Goal: Task Accomplishment & Management: Manage account settings

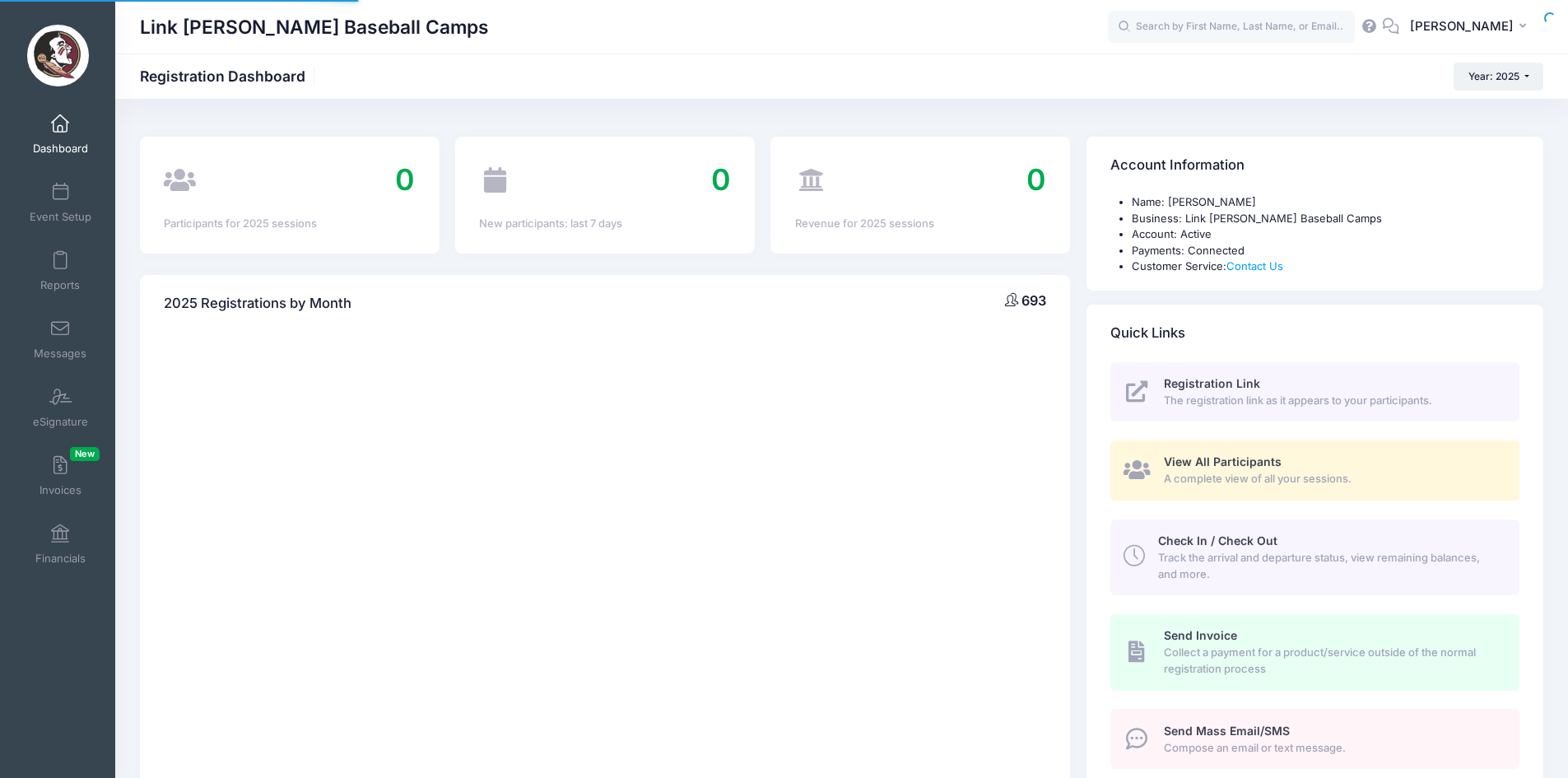
select select
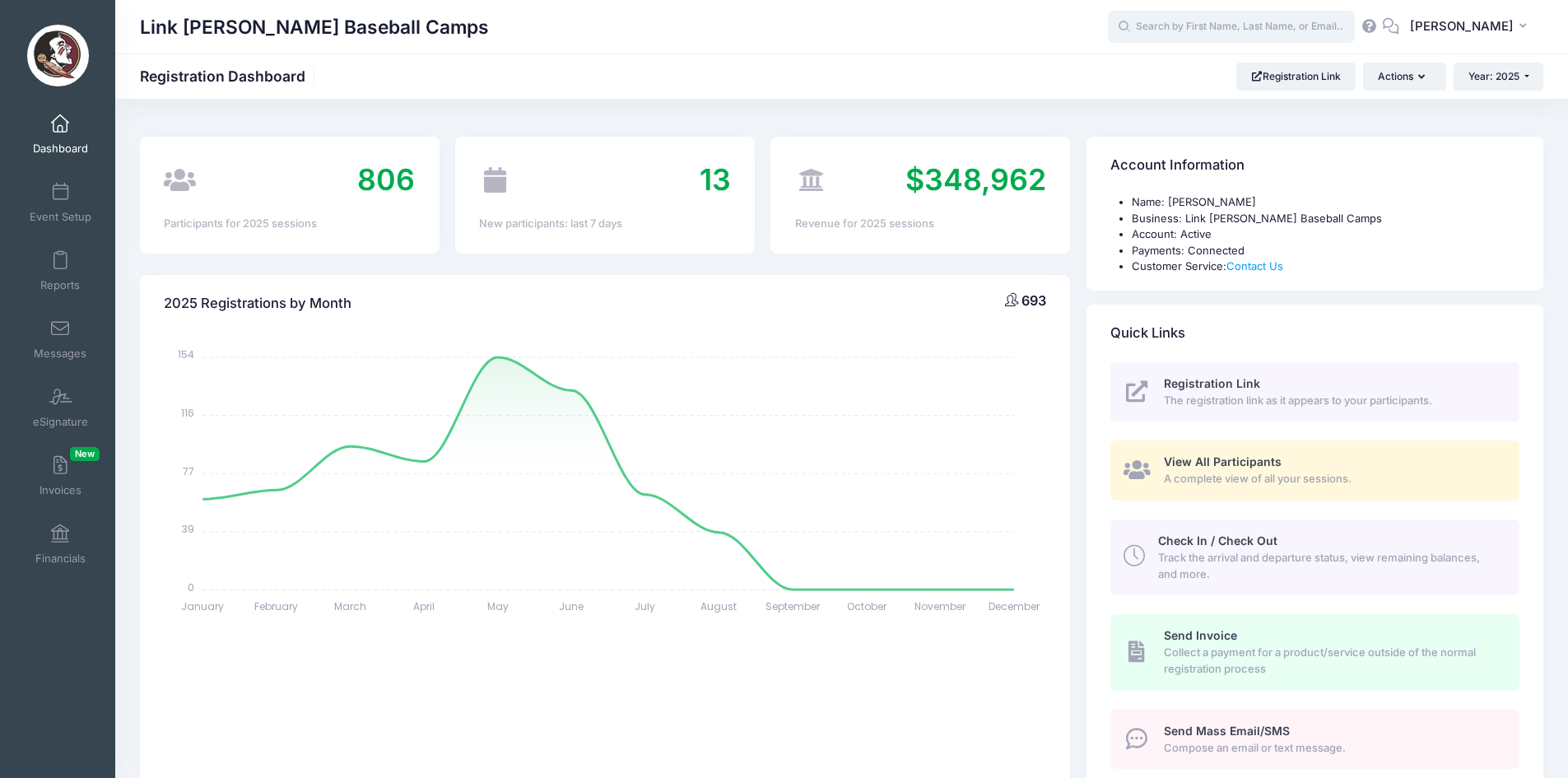
click at [1180, 39] on input "text" at bounding box center [1231, 27] width 247 height 33
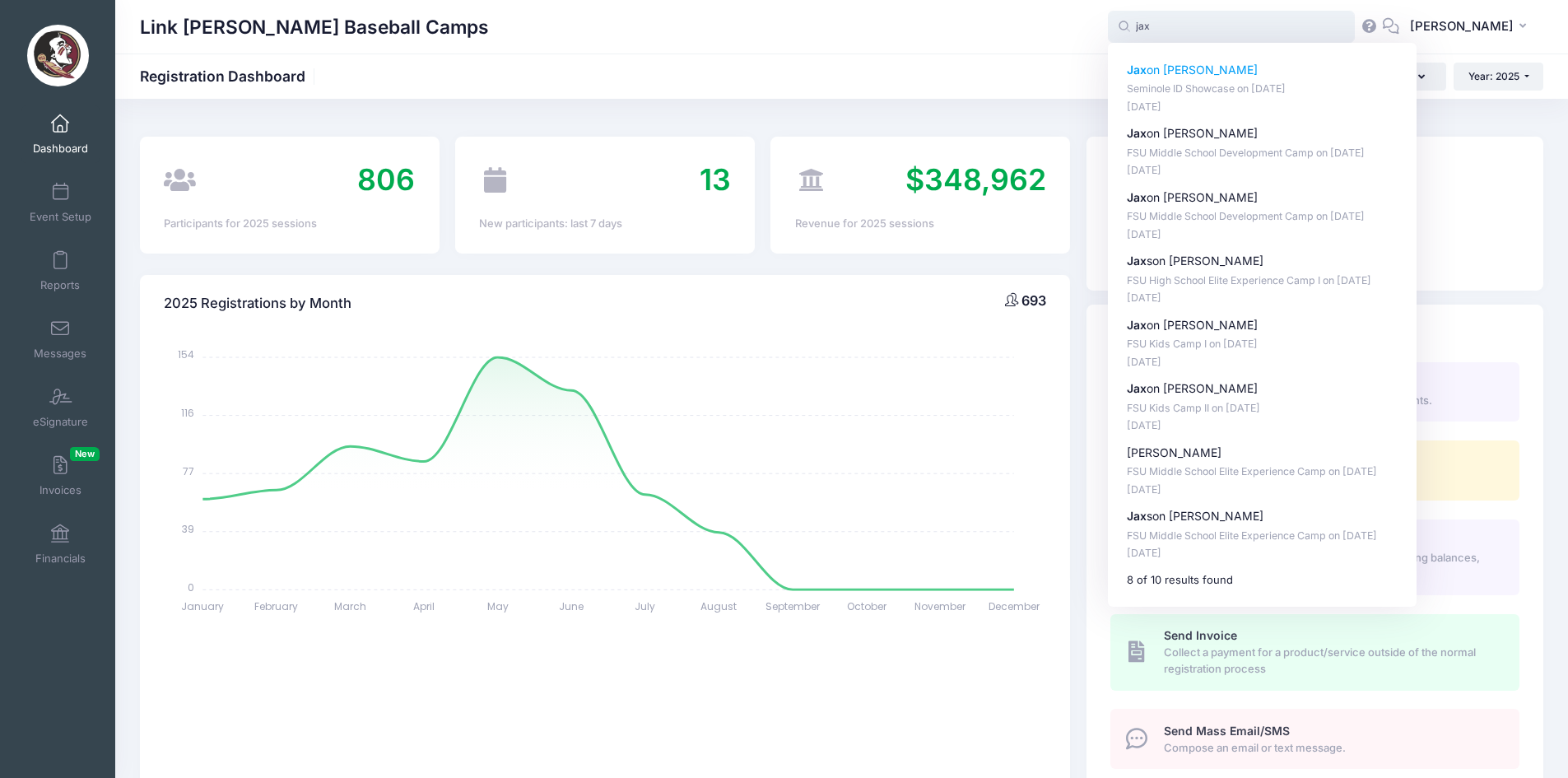
click at [1180, 68] on p "Jax on Berry" at bounding box center [1263, 70] width 272 height 17
type input "Jaxon Berry (Seminole ID Showcase, Oct-26, 2025)"
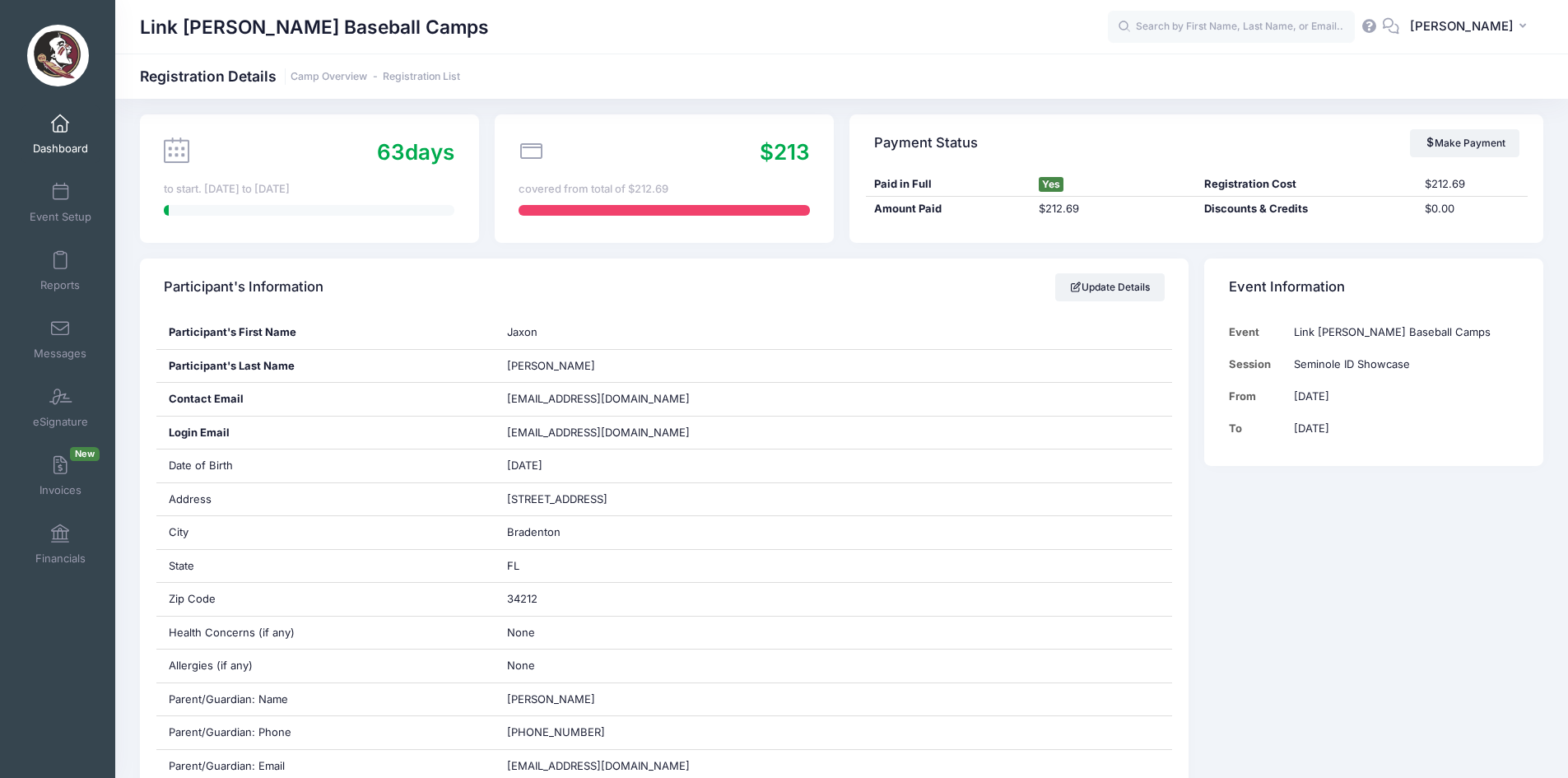
scroll to position [91, 0]
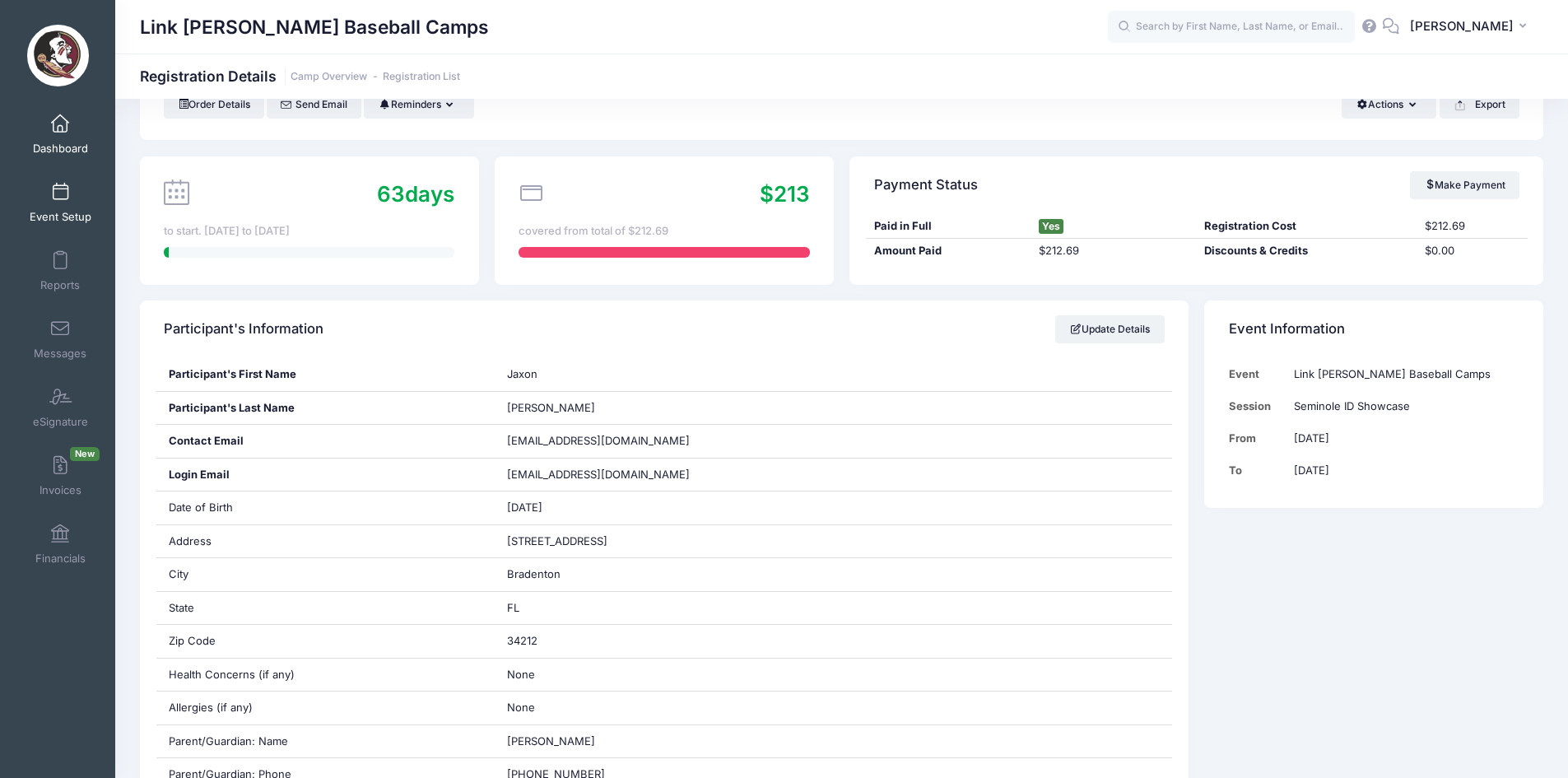
click at [54, 208] on link "Event Setup" at bounding box center [61, 203] width 78 height 58
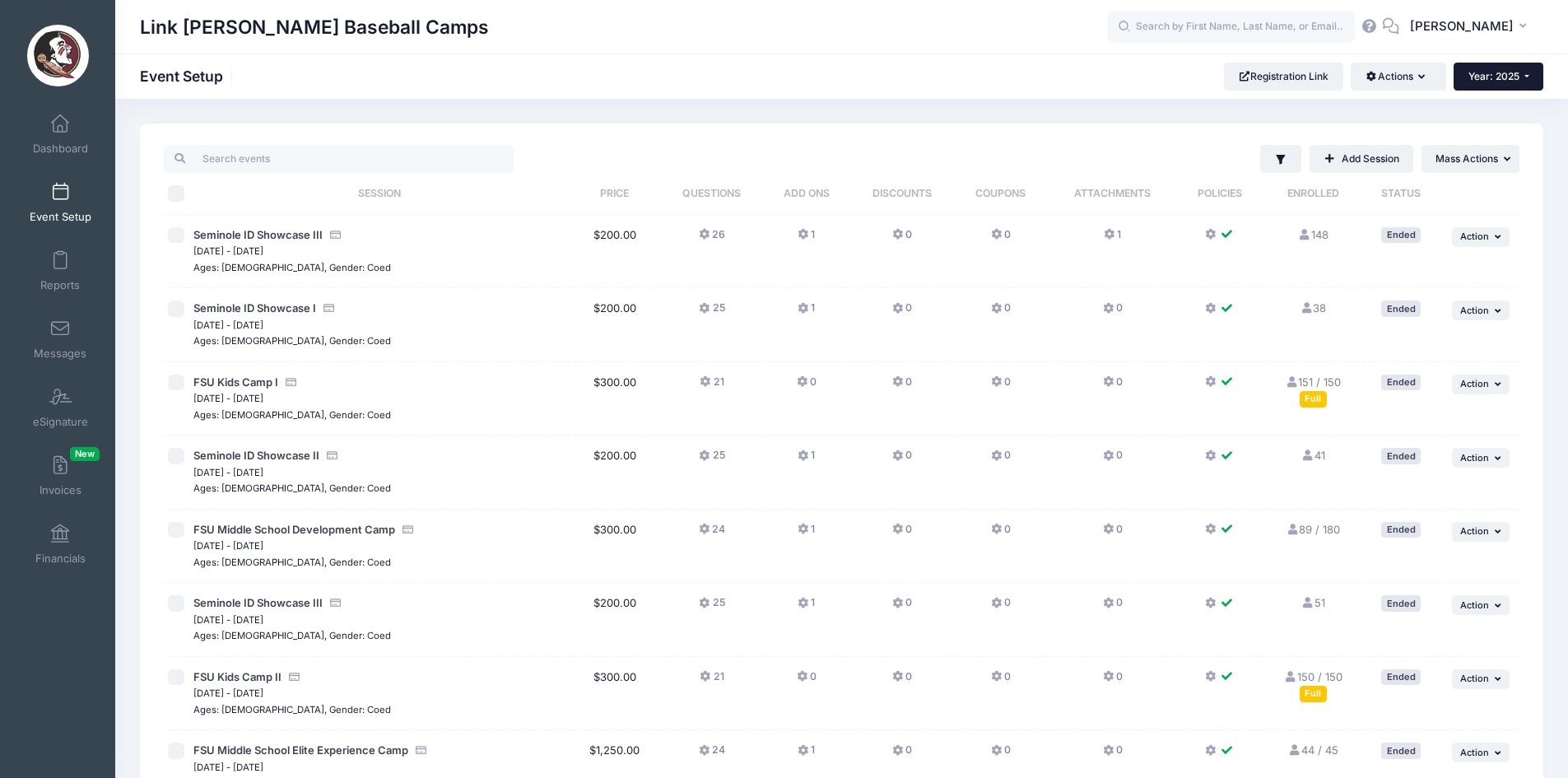
click at [1509, 79] on span "Year: 2025" at bounding box center [1494, 76] width 51 height 12
click at [1516, 106] on link "Year: 2026" at bounding box center [1507, 107] width 107 height 22
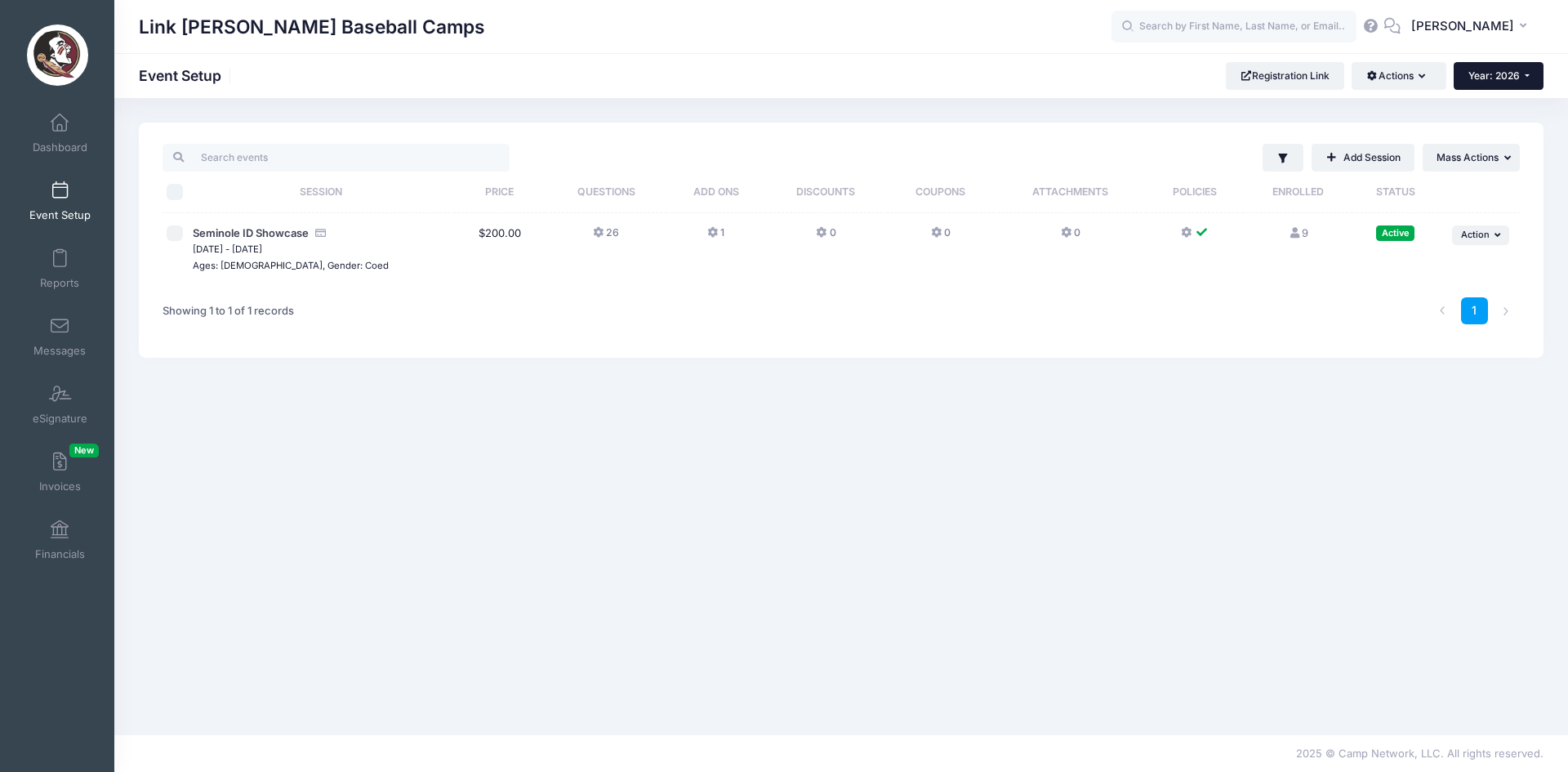
click at [1519, 76] on button "Year: 2026" at bounding box center [1498, 76] width 90 height 27
click at [1509, 93] on ul "Year: 2026 Year: 2025 Year: 2024 Year: 2023 Year: 2022" at bounding box center [1507, 150] width 106 height 117
click at [1510, 86] on button "Year: 2026" at bounding box center [1498, 76] width 90 height 27
click at [1504, 107] on link "Year: 2026" at bounding box center [1507, 106] width 106 height 21
click at [1492, 168] on button "... Mass Actions" at bounding box center [1471, 157] width 97 height 27
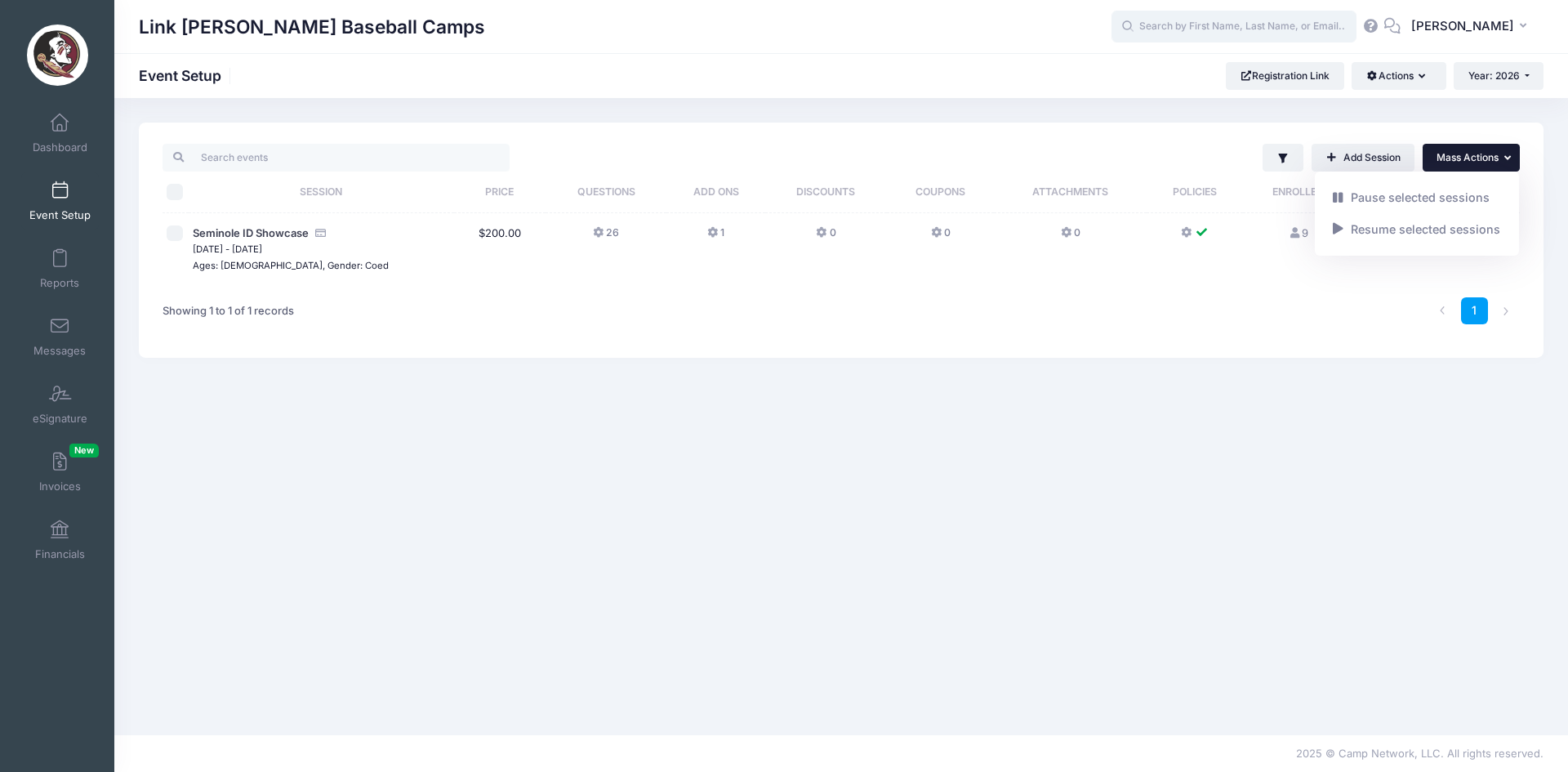
click at [1230, 32] on input "text" at bounding box center [1233, 27] width 245 height 33
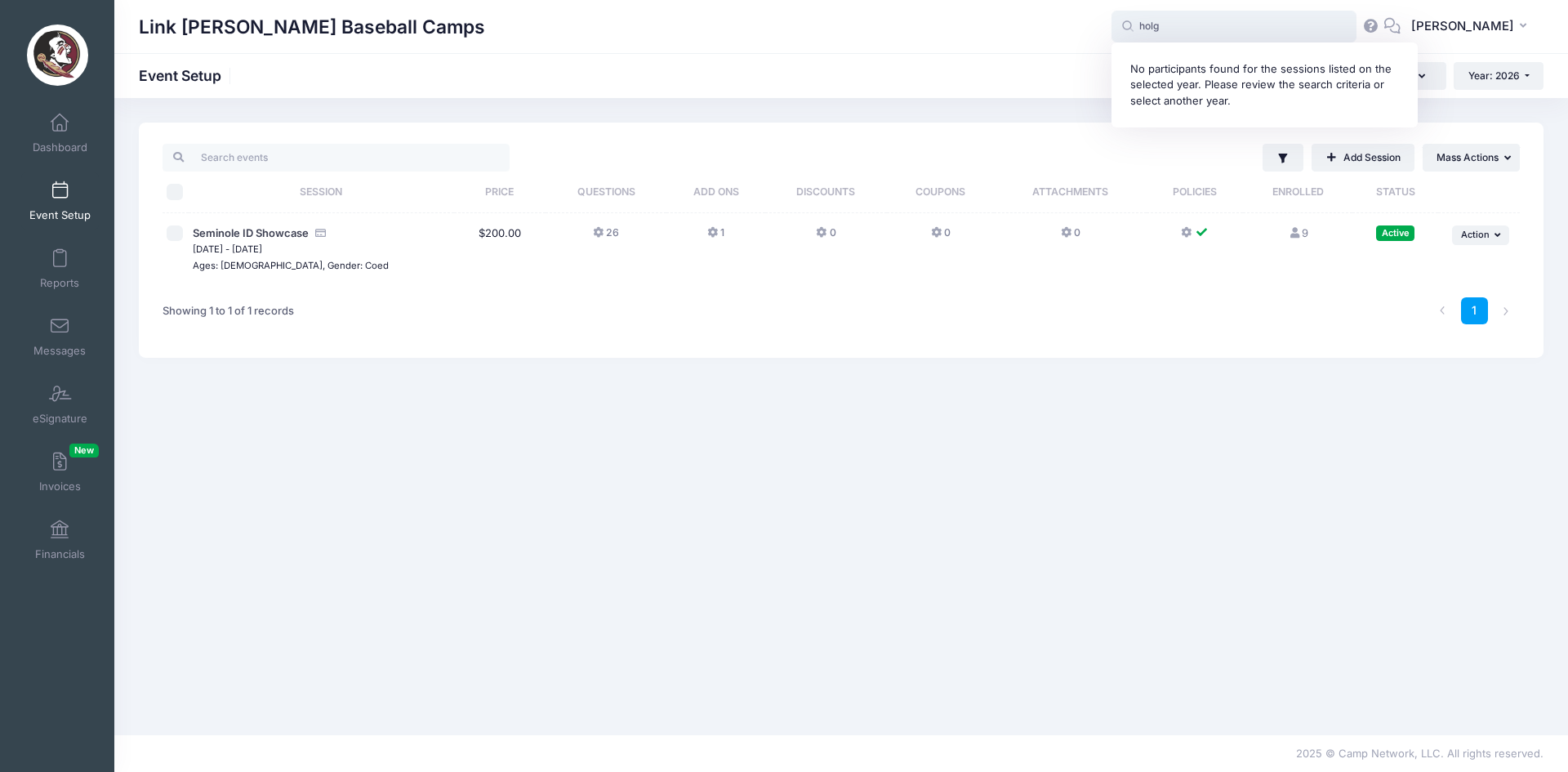
click at [1230, 32] on input "holg" at bounding box center [1233, 27] width 245 height 33
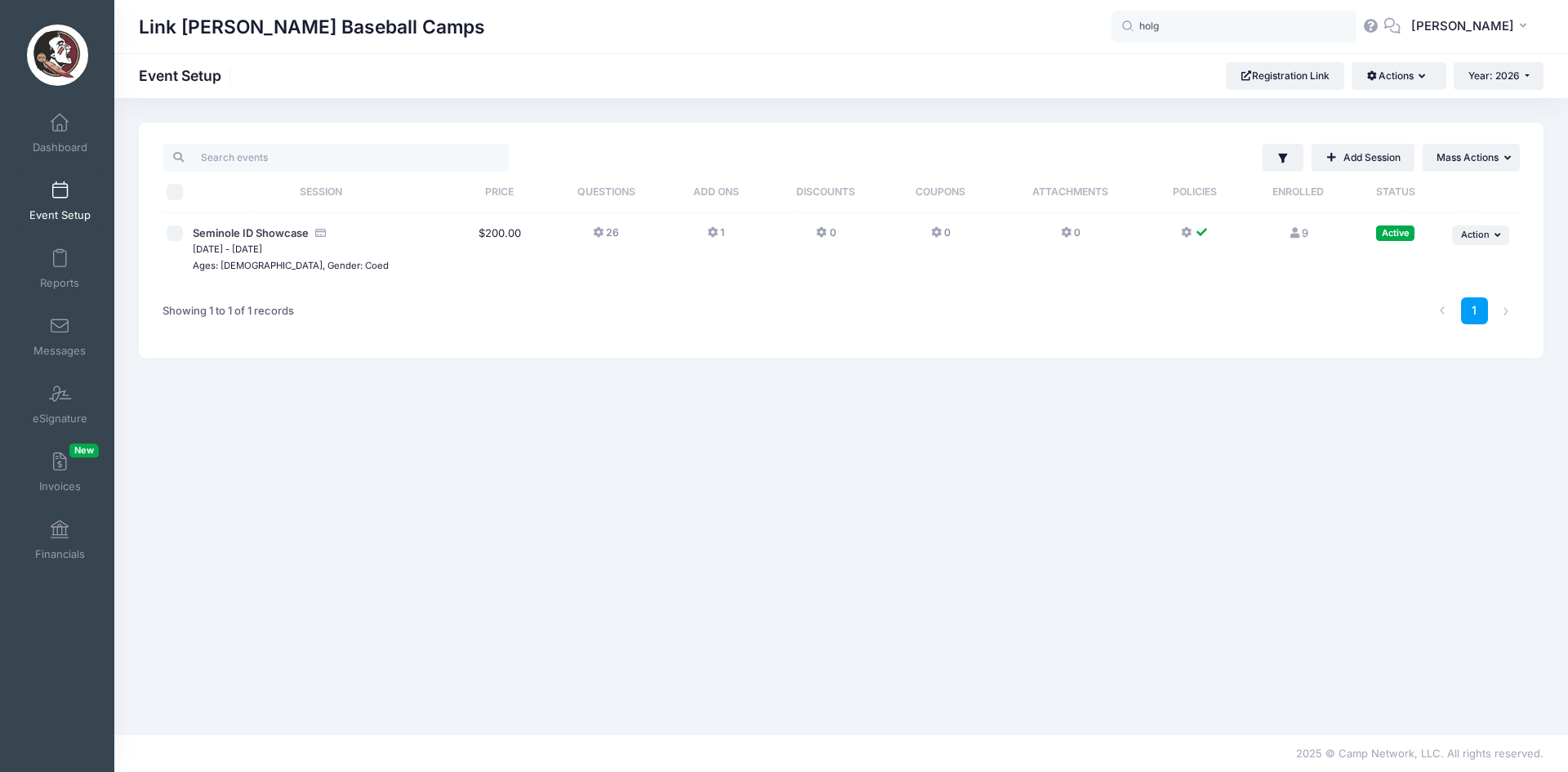
click at [986, 541] on div "Filter Filter Options Show: Active Live Completed ..." at bounding box center [841, 416] width 1454 height 588
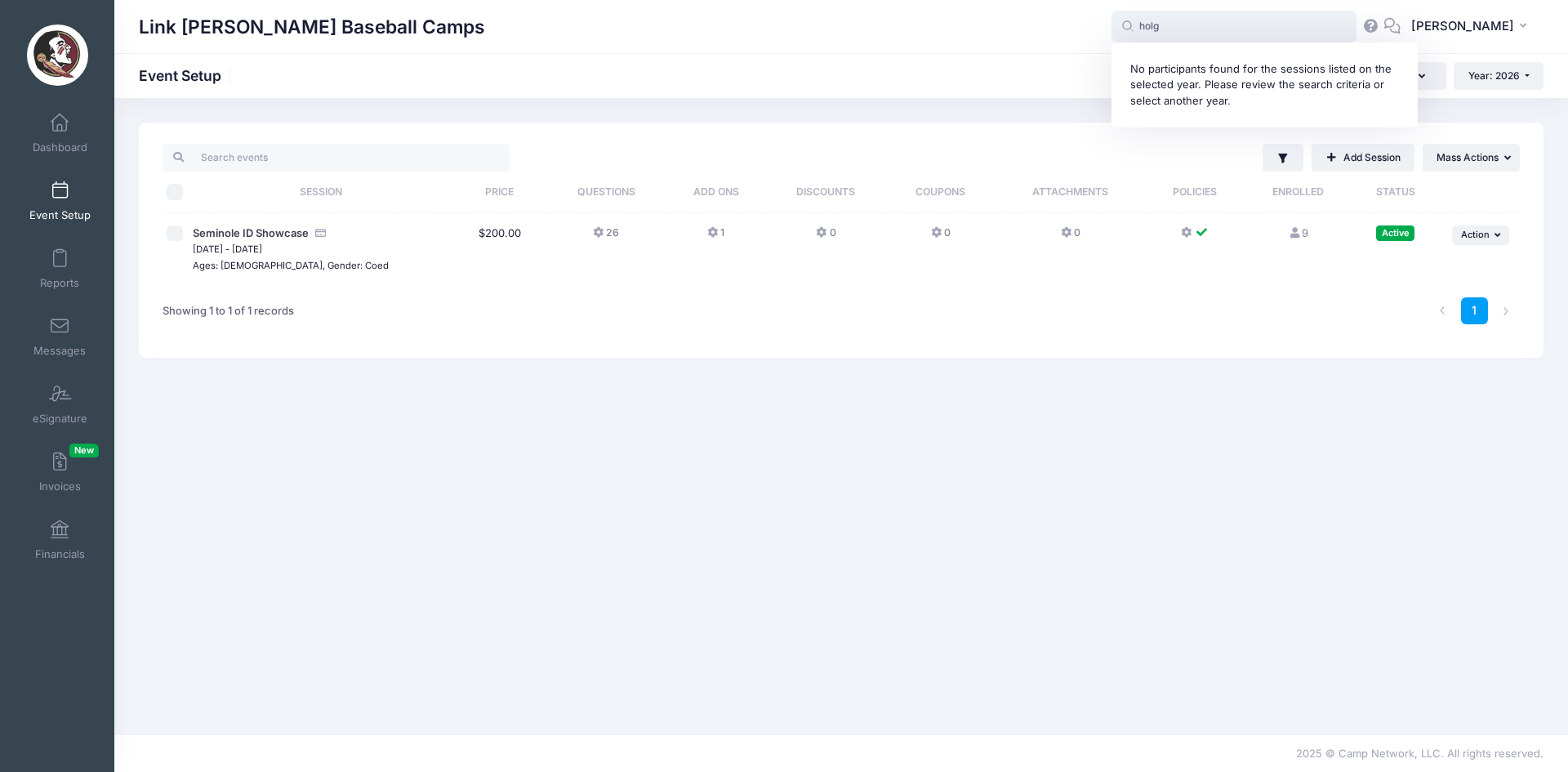
drag, startPoint x: 1178, startPoint y: 19, endPoint x: 1088, endPoint y: 26, distance: 90.3
click at [1088, 26] on div "Link Jarrett Baseball Camps holg No participants found for the sessions listed …" at bounding box center [841, 27] width 1454 height 38
click at [1504, 76] on span "Year: 2026" at bounding box center [1494, 76] width 52 height 12
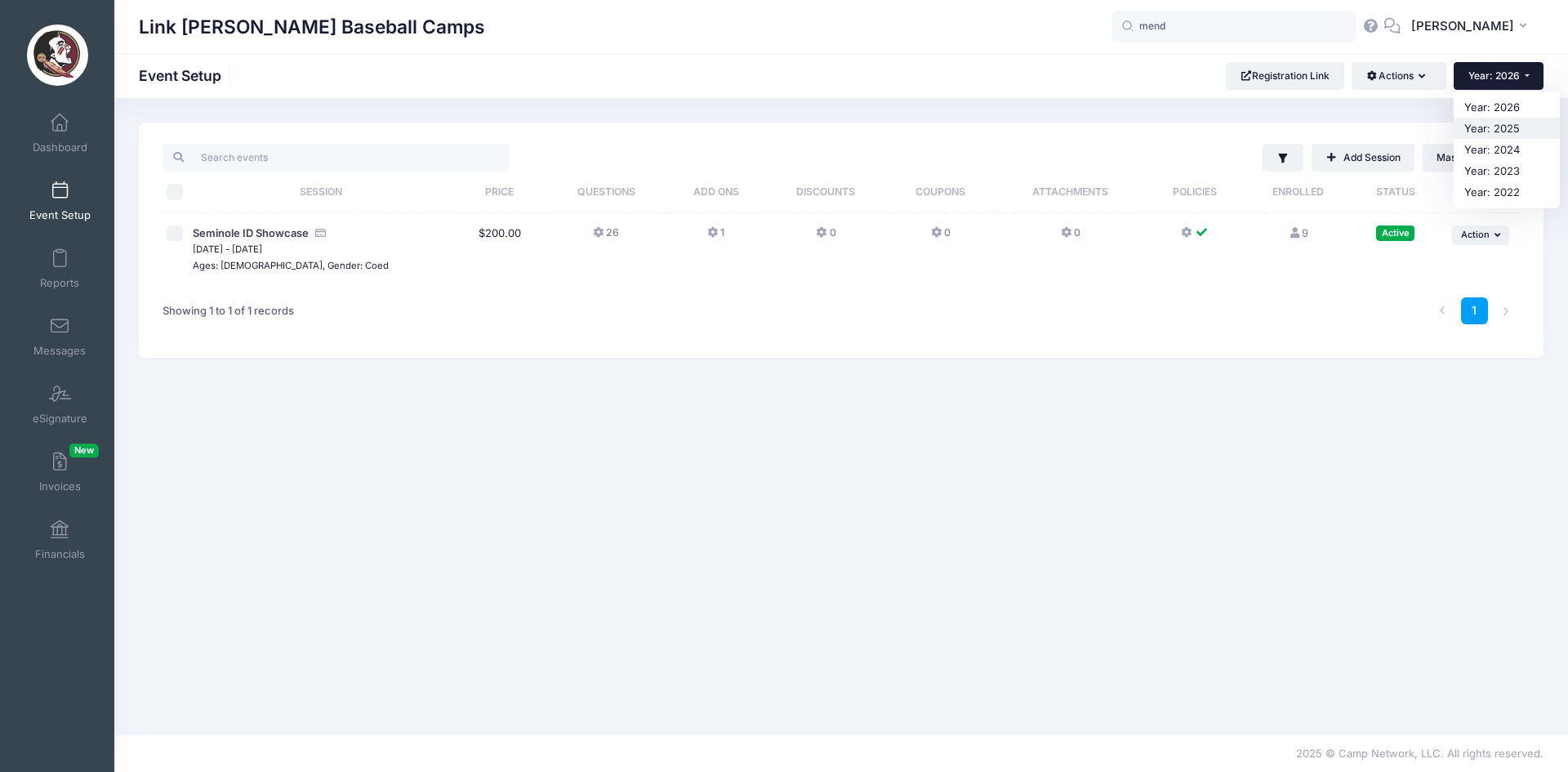
click at [1504, 125] on link "Year: 2025" at bounding box center [1507, 128] width 106 height 21
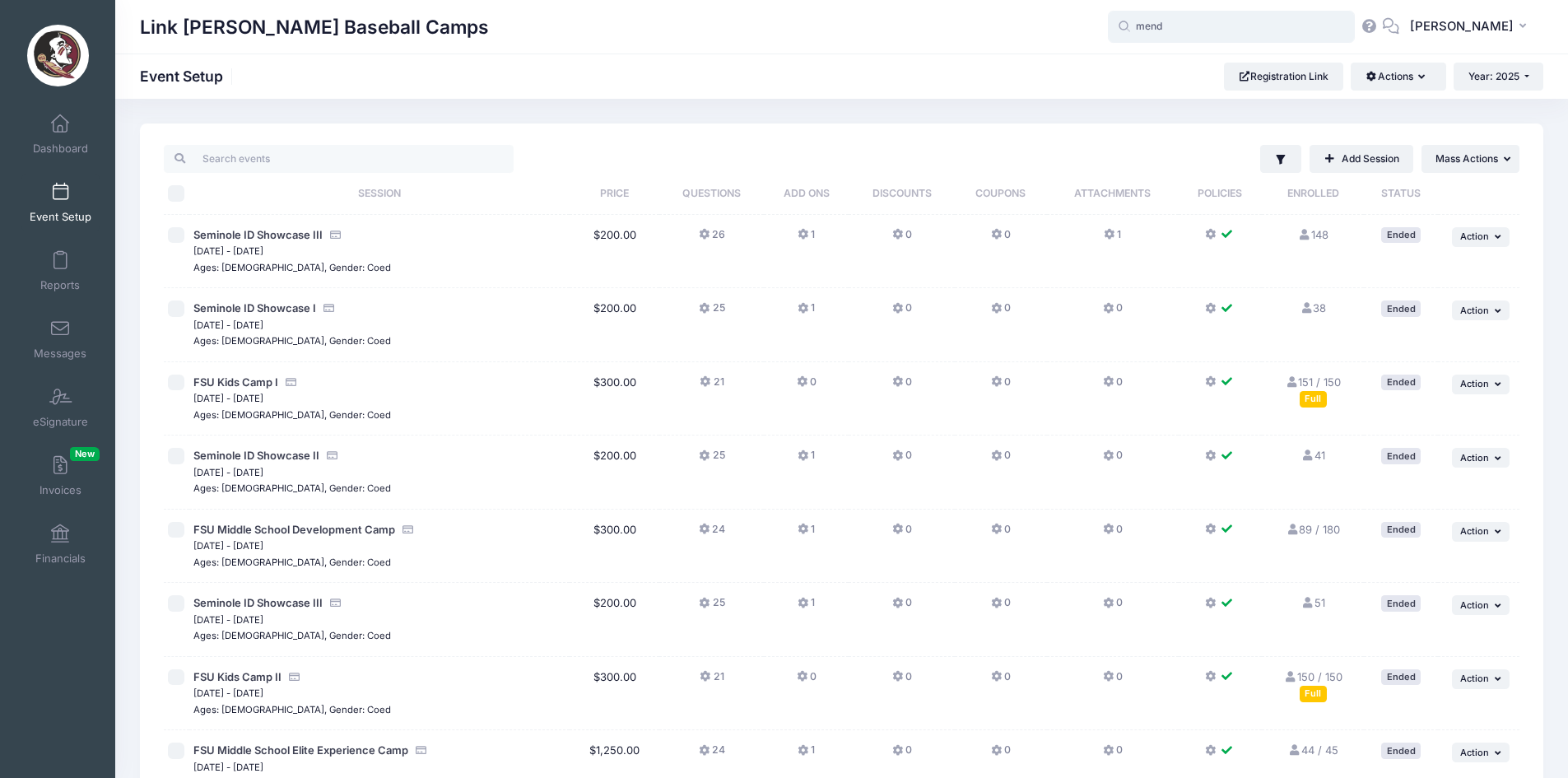
click at [1269, 25] on input "mend" at bounding box center [1231, 27] width 247 height 33
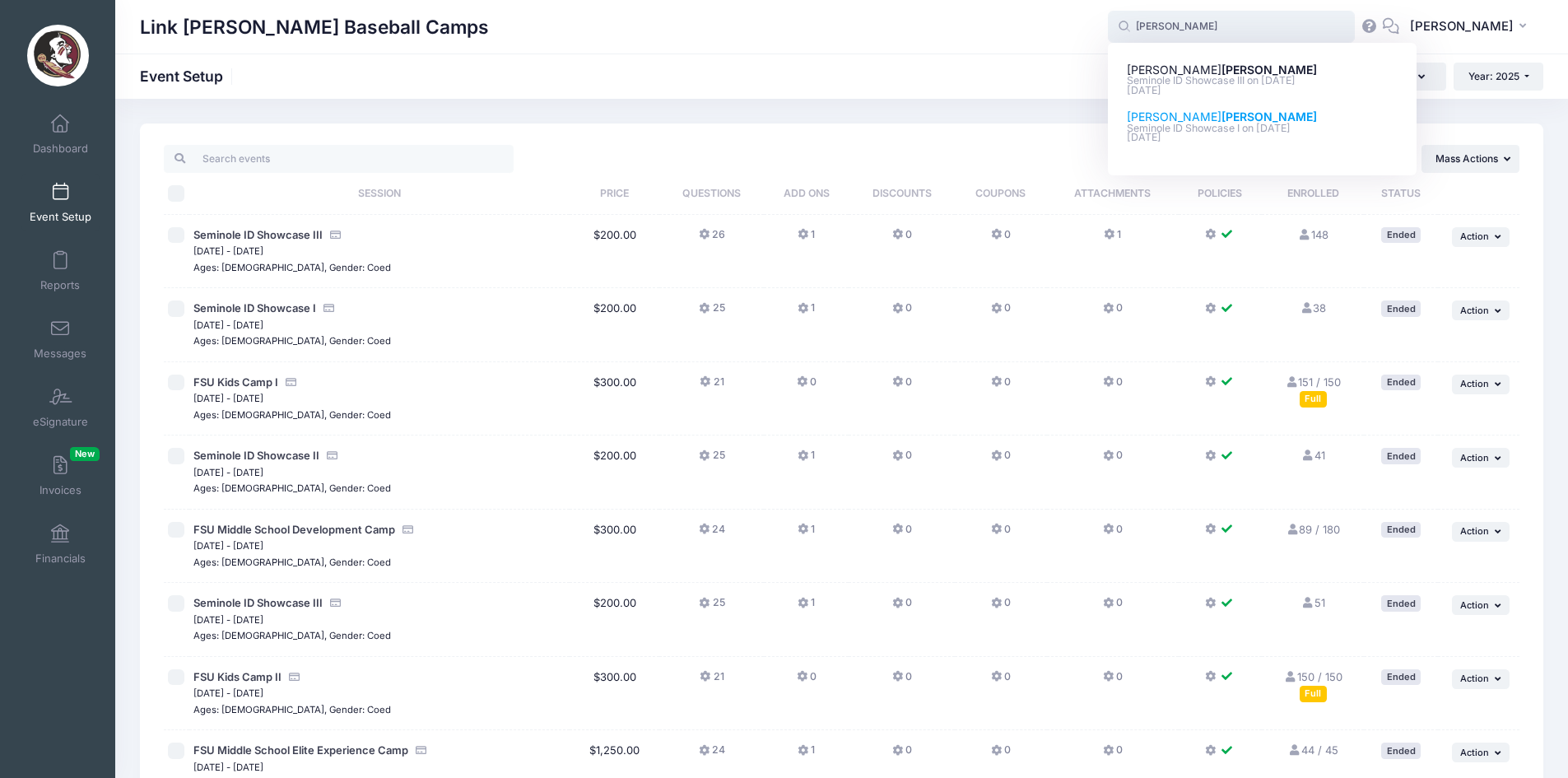
click at [1182, 138] on p "Mar-07, 2025" at bounding box center [1263, 138] width 272 height 16
type input "Luis Mendoza (Seminole ID Showcase I, Jun-24, 2025)"
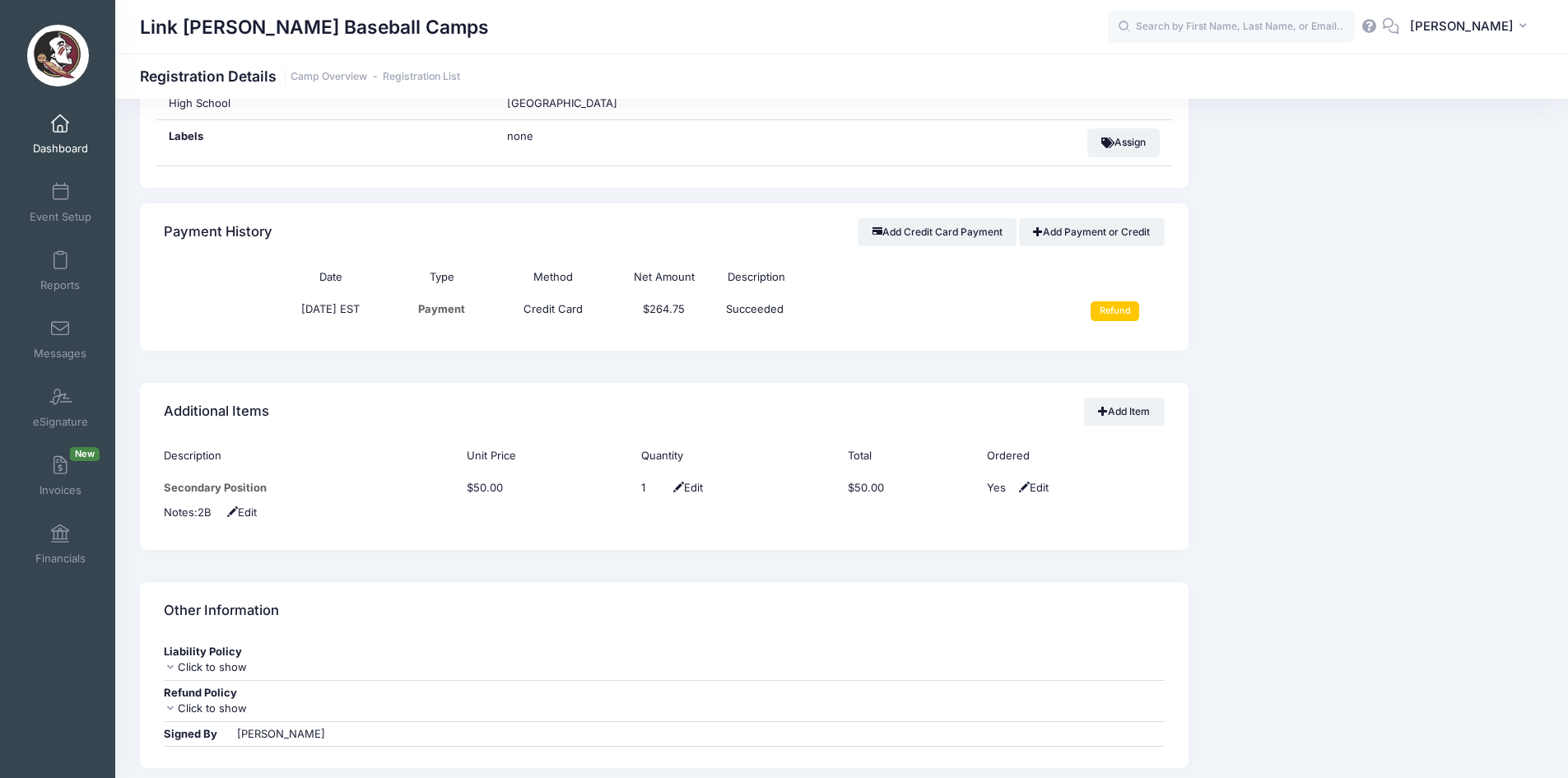
scroll to position [1180, 0]
click at [1354, 666] on div "Event Information Event Link [PERSON_NAME] Baseball Camps Session Seminole ID S…" at bounding box center [1374, 183] width 355 height 1942
